Goal: Navigation & Orientation: Find specific page/section

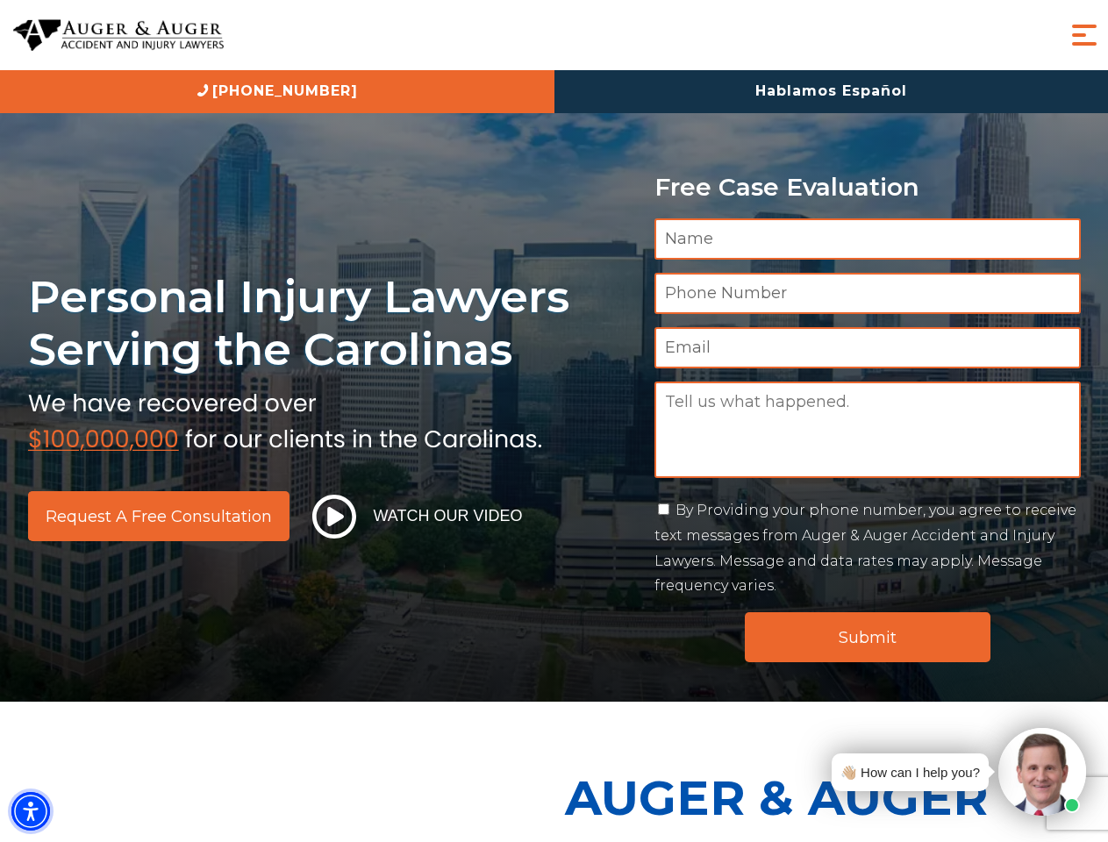
click at [31, 812] on img "Accessibility Menu" at bounding box center [30, 811] width 39 height 39
